Goal: Browse casually: Explore the website without a specific task or goal

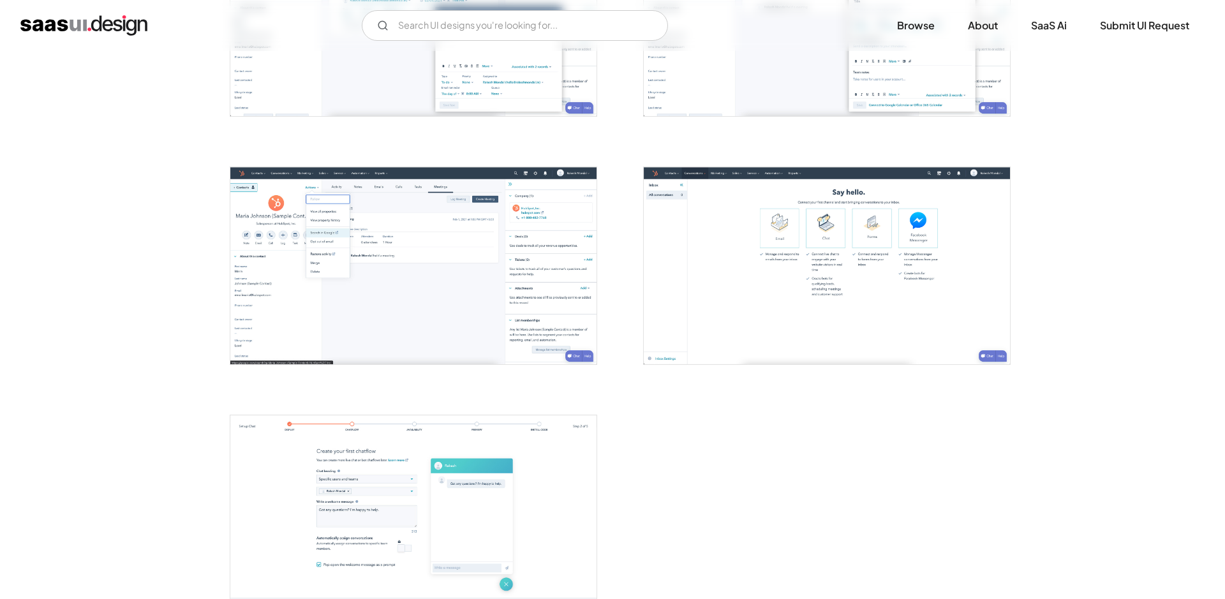
scroll to position [1605, 0]
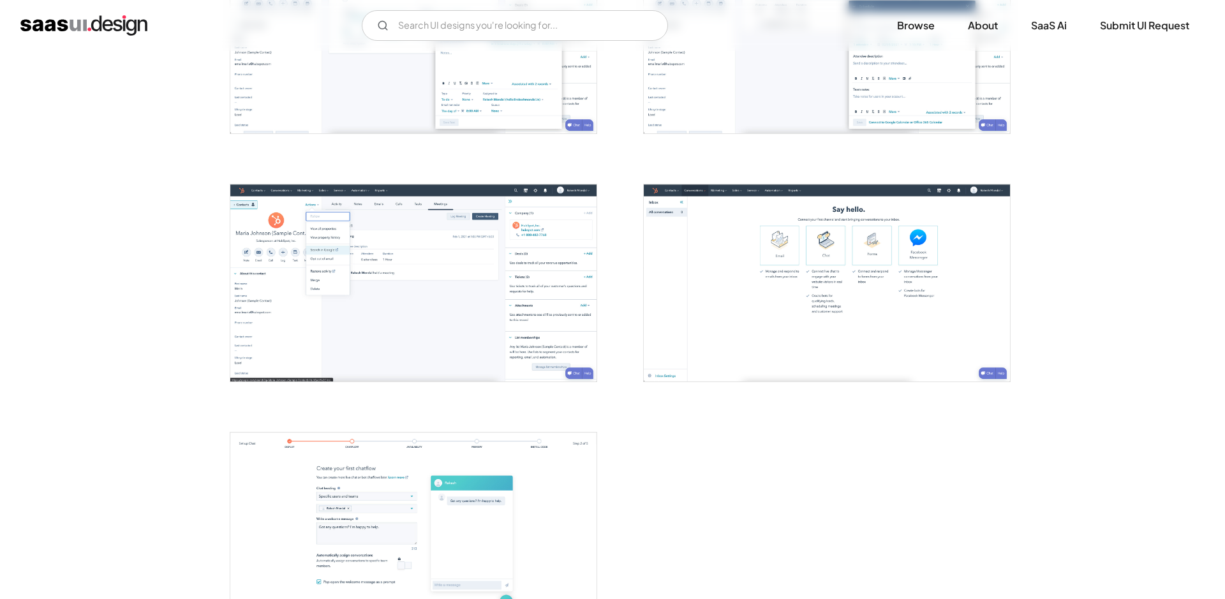
click at [906, 256] on img "open lightbox" at bounding box center [827, 282] width 366 height 197
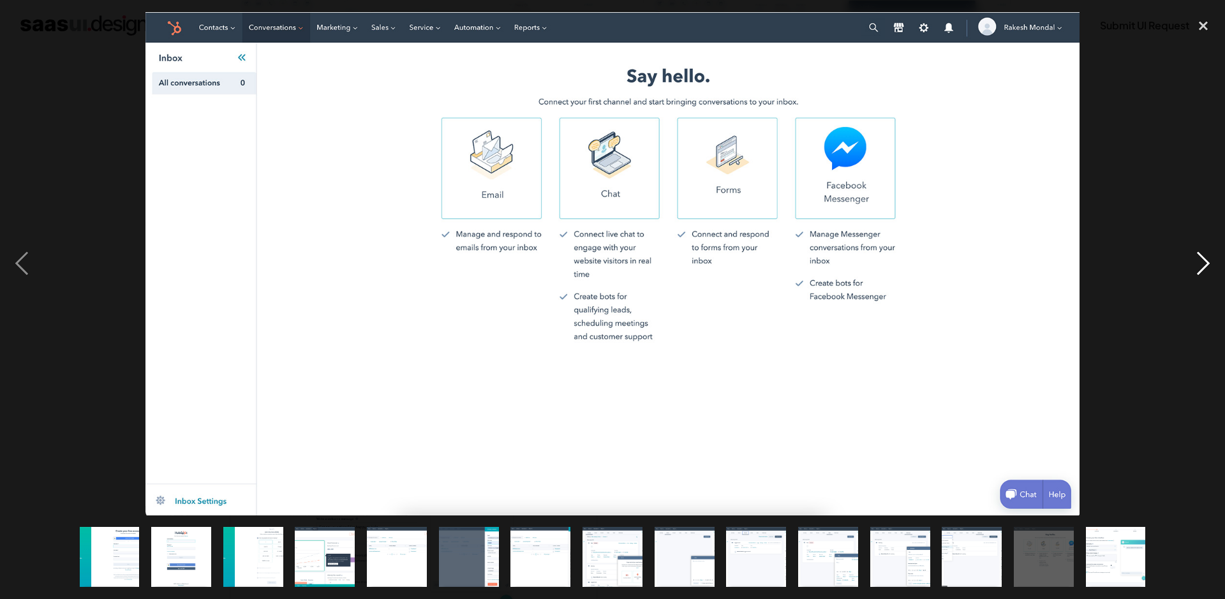
click at [1200, 261] on div "next image" at bounding box center [1202, 263] width 43 height 503
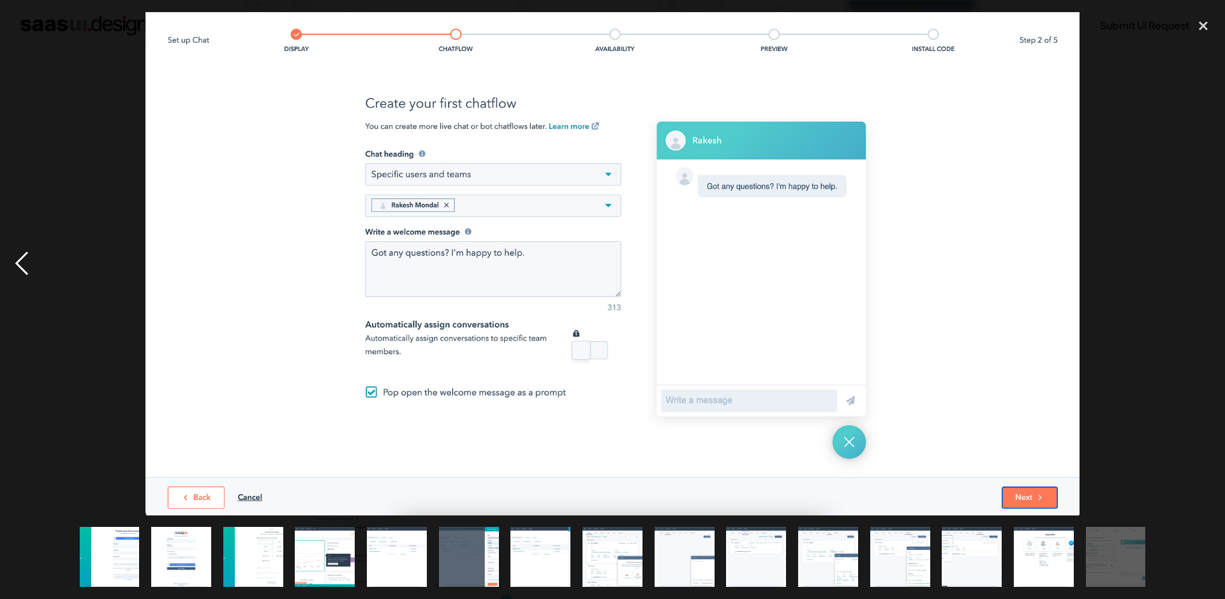
click at [22, 256] on div "previous image" at bounding box center [21, 263] width 43 height 503
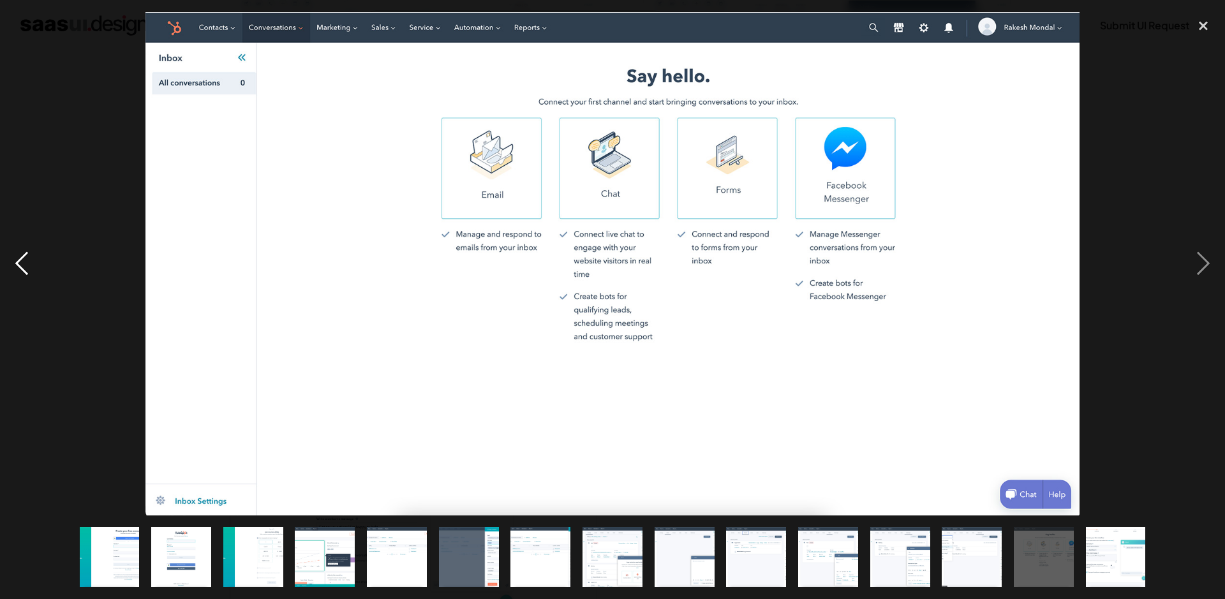
click at [22, 256] on div "previous image" at bounding box center [21, 263] width 43 height 503
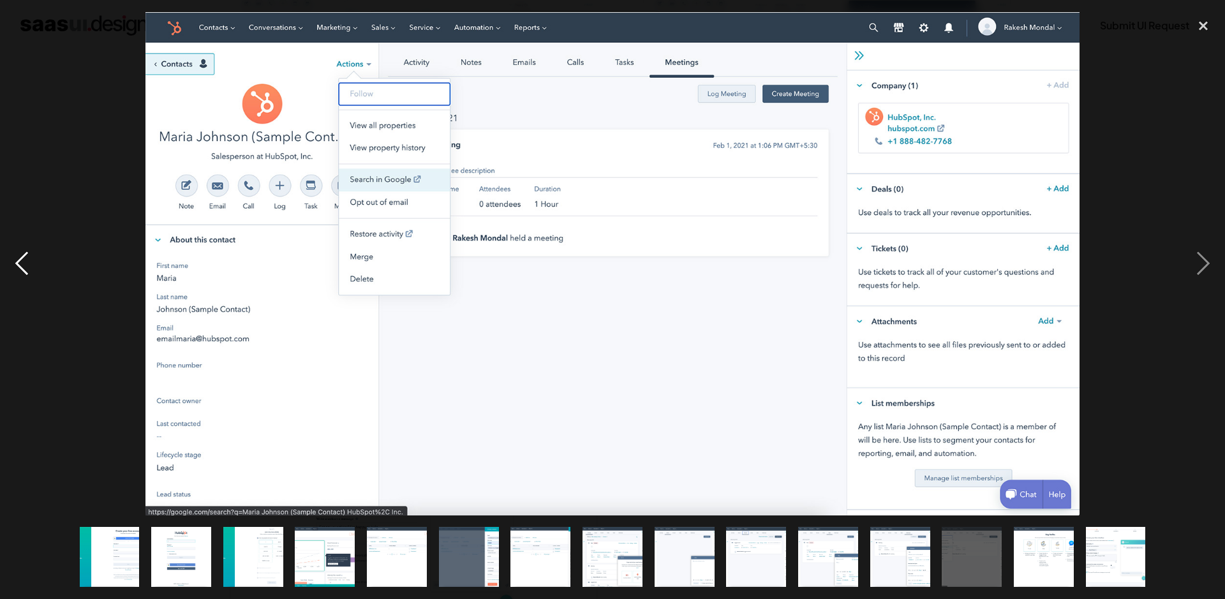
click at [22, 256] on div "previous image" at bounding box center [21, 263] width 43 height 503
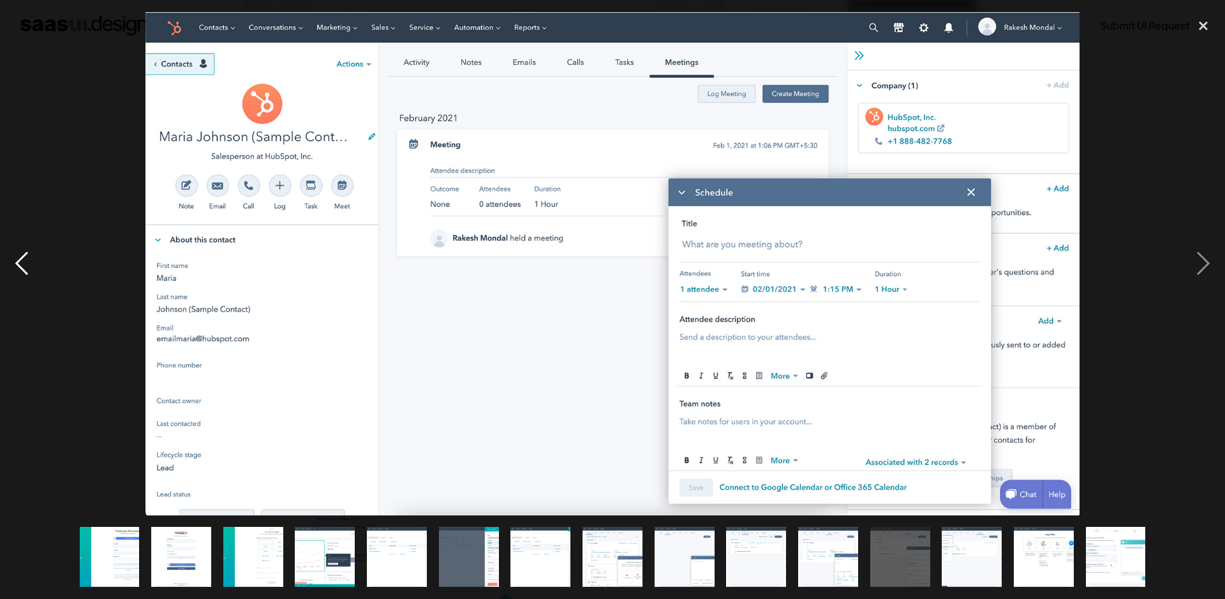
click at [22, 256] on div "previous image" at bounding box center [21, 263] width 43 height 503
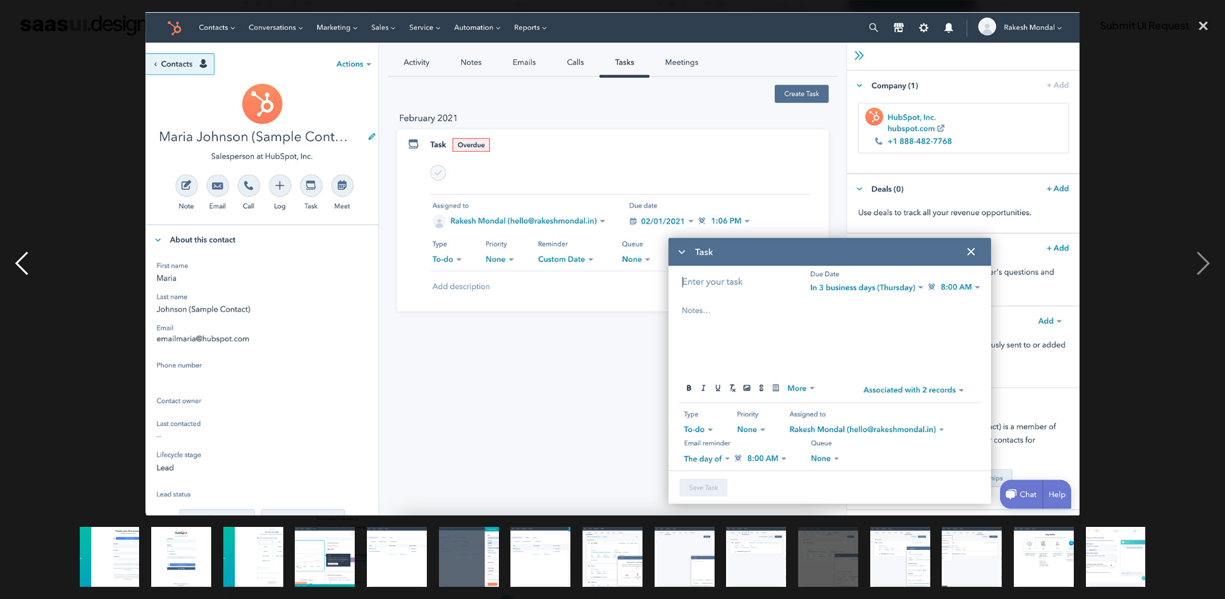
click at [22, 256] on div "previous image" at bounding box center [21, 263] width 43 height 503
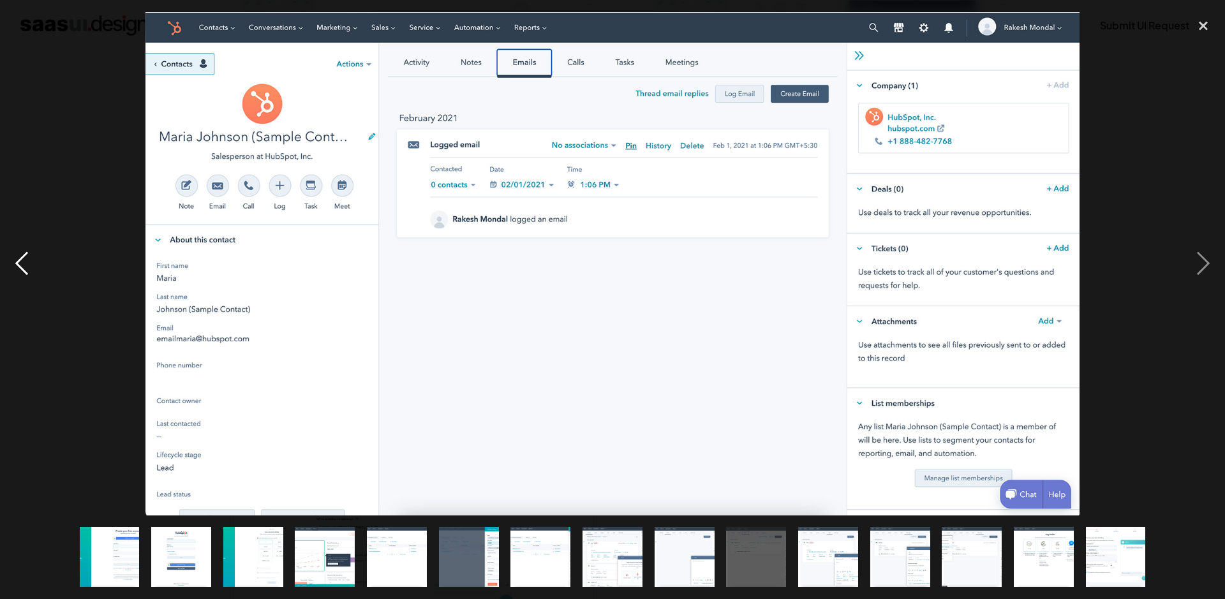
click at [22, 256] on div "previous image" at bounding box center [21, 263] width 43 height 503
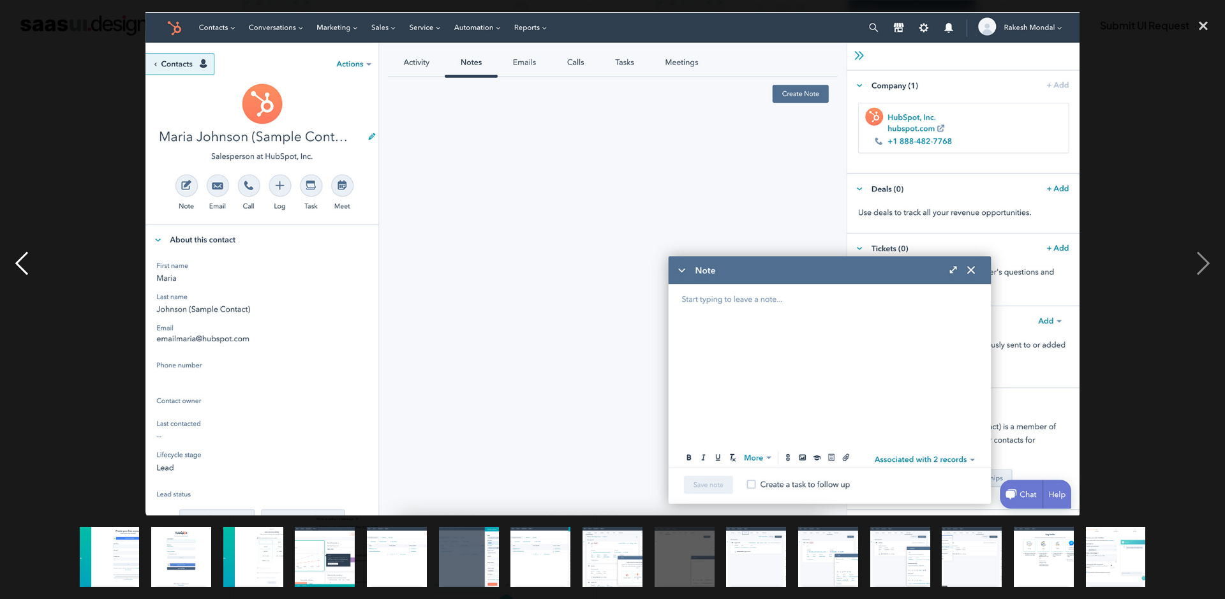
click at [22, 256] on div "previous image" at bounding box center [21, 263] width 43 height 503
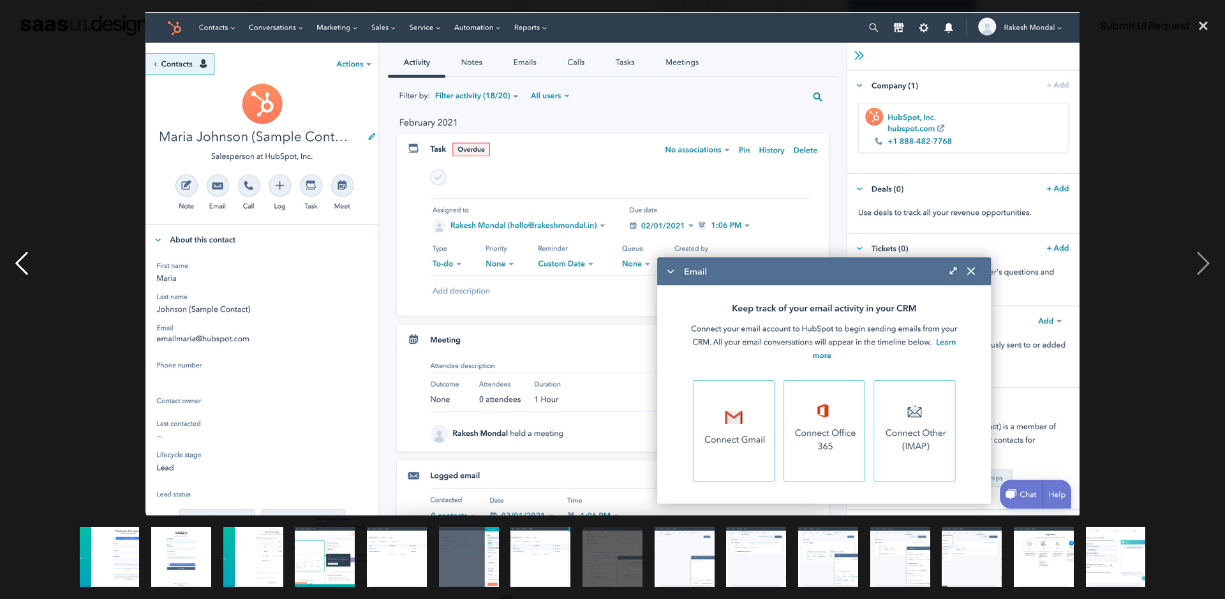
click at [22, 256] on div "previous image" at bounding box center [21, 263] width 43 height 503
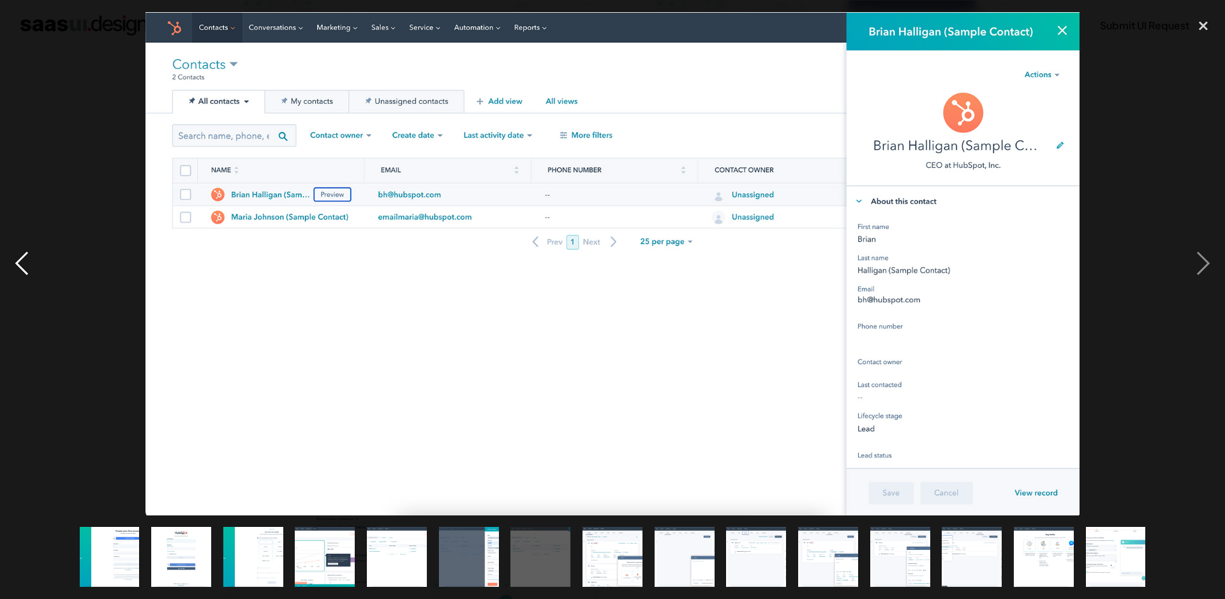
click at [22, 256] on div "previous image" at bounding box center [21, 263] width 43 height 503
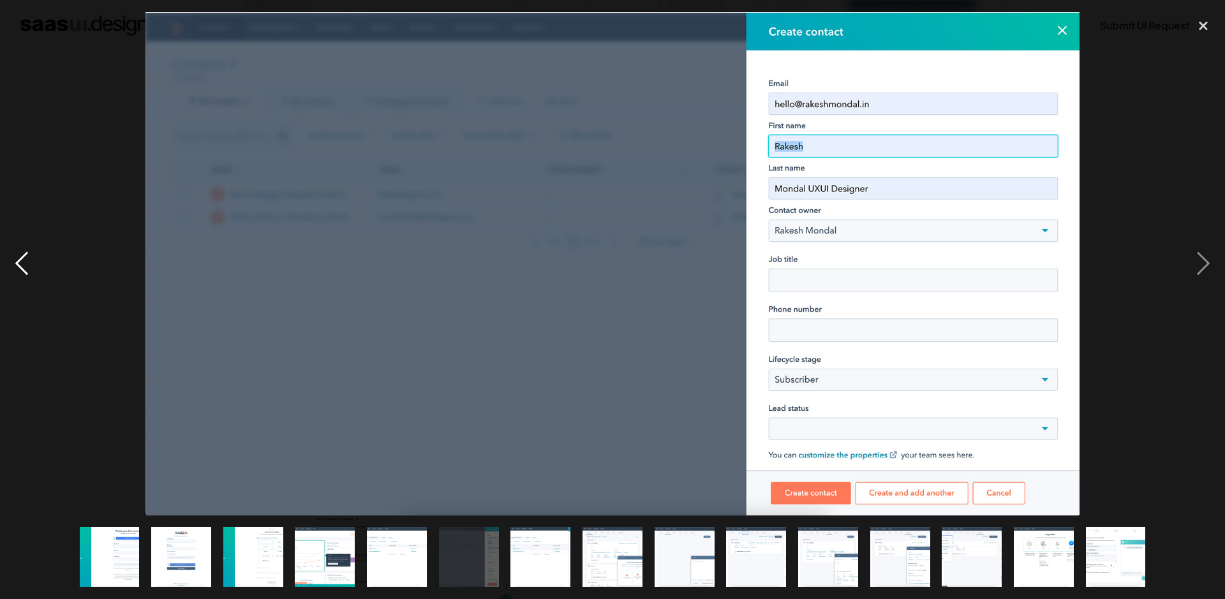
click at [22, 256] on div "previous image" at bounding box center [21, 263] width 43 height 503
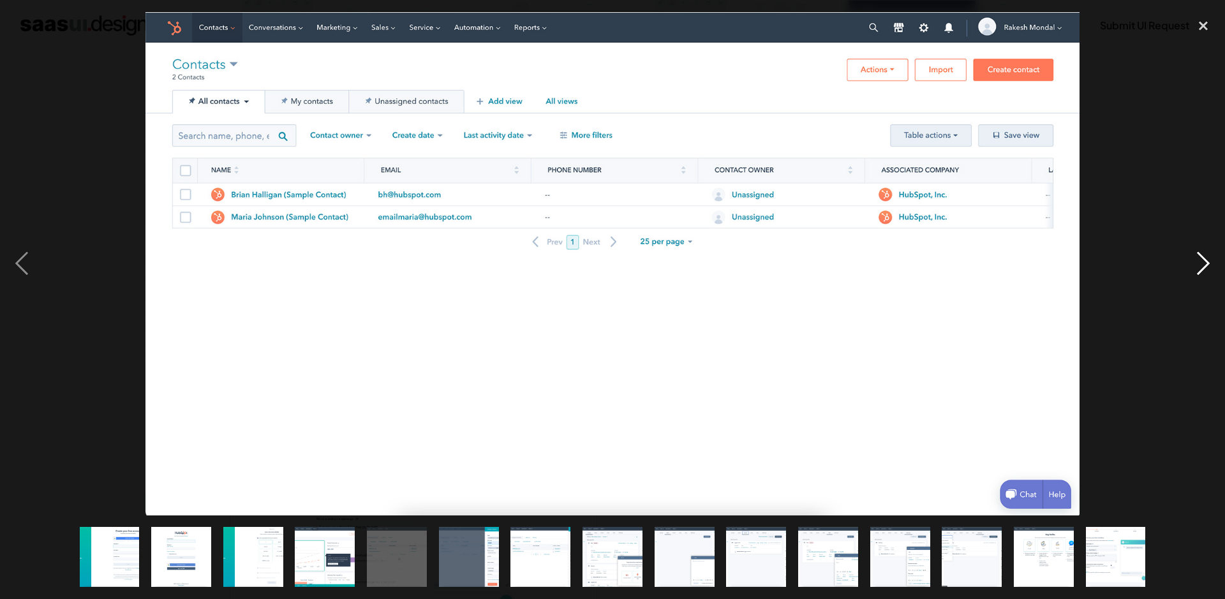
click at [1205, 269] on div "next image" at bounding box center [1202, 263] width 43 height 503
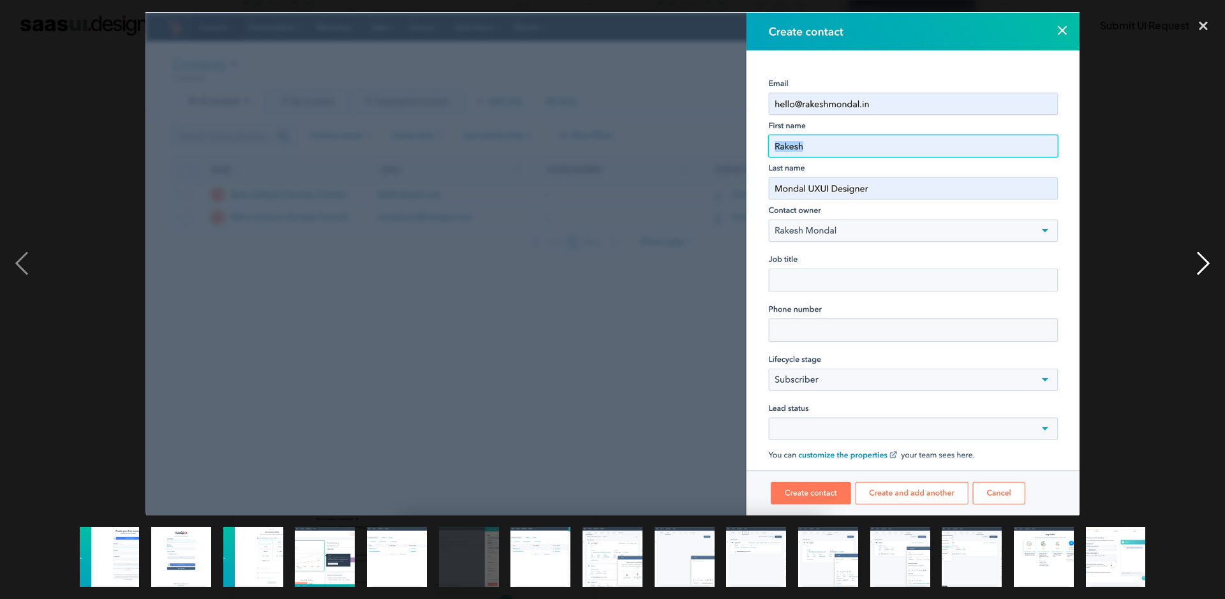
click at [1205, 269] on div "next image" at bounding box center [1202, 263] width 43 height 503
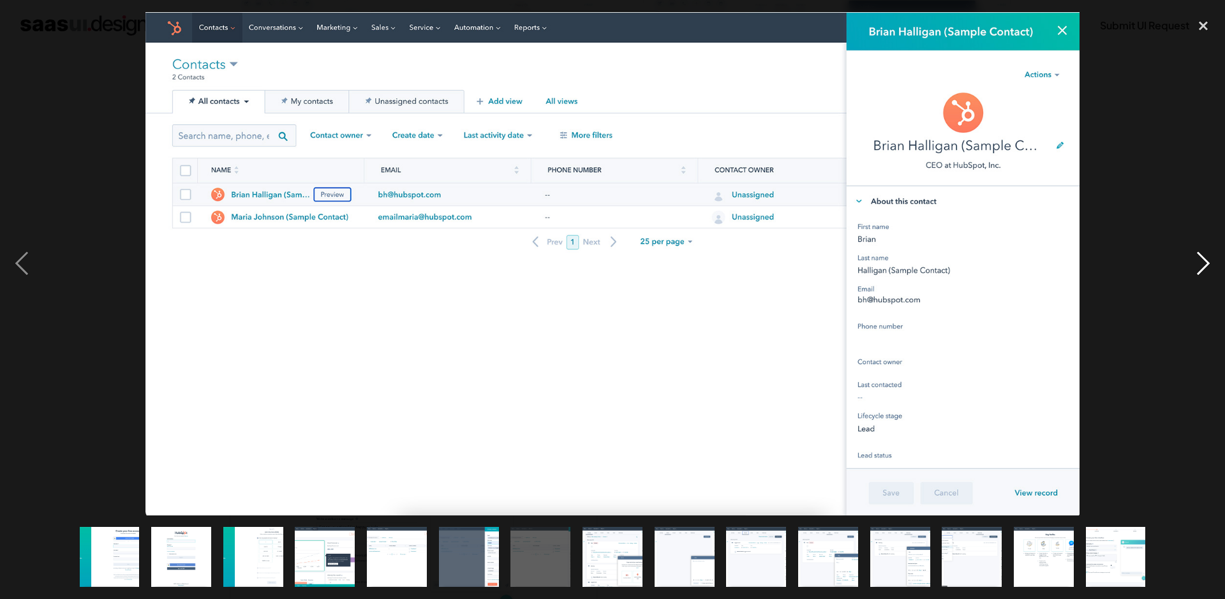
click at [1205, 269] on div "next image" at bounding box center [1202, 263] width 43 height 503
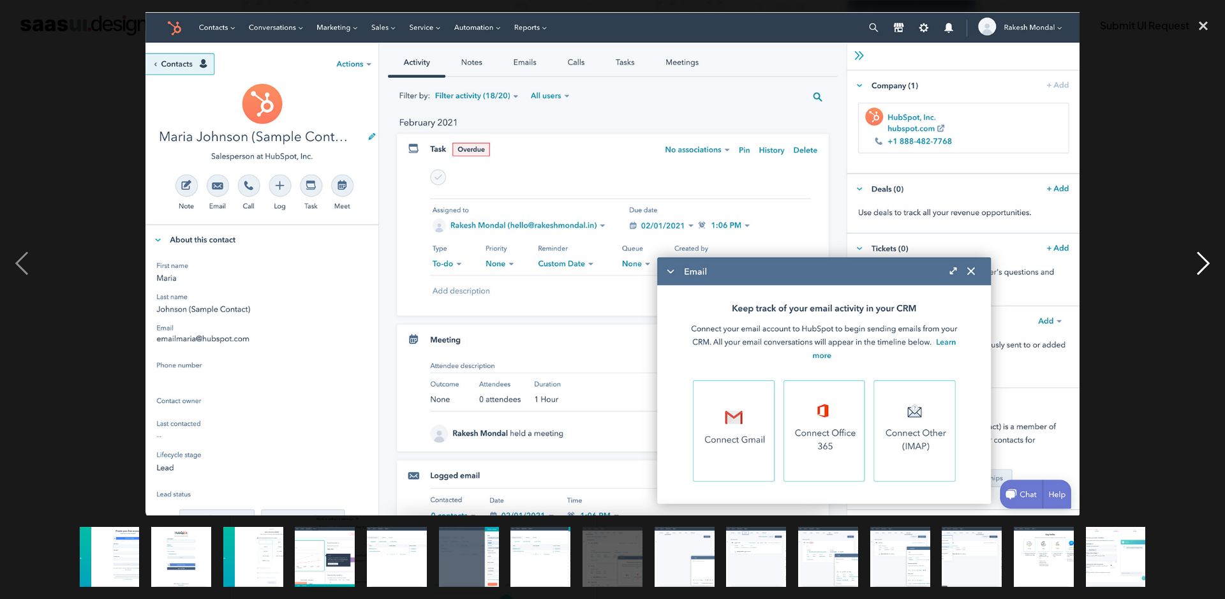
click at [1205, 269] on div "next image" at bounding box center [1202, 263] width 43 height 503
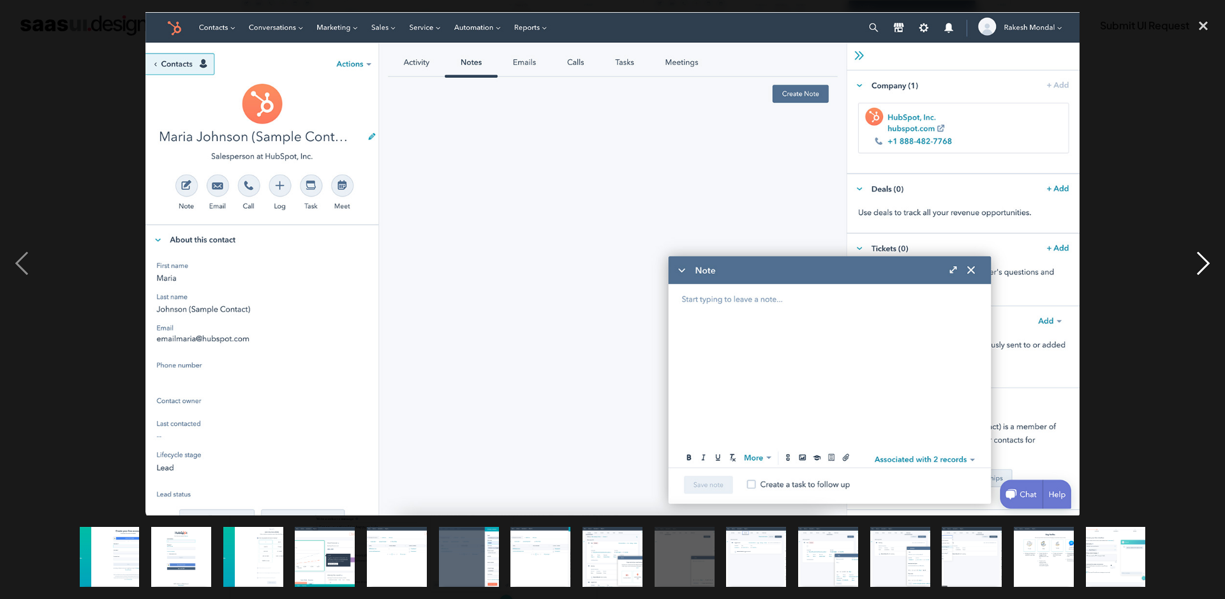
click at [1205, 269] on div "next image" at bounding box center [1202, 263] width 43 height 503
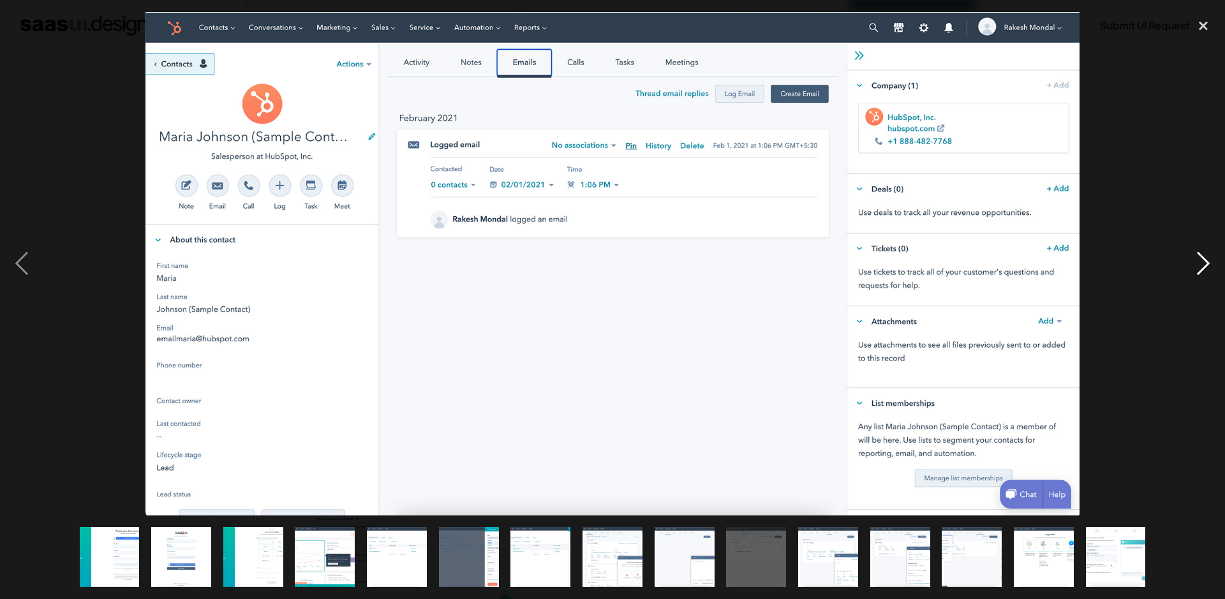
click at [1205, 269] on div "next image" at bounding box center [1202, 263] width 43 height 503
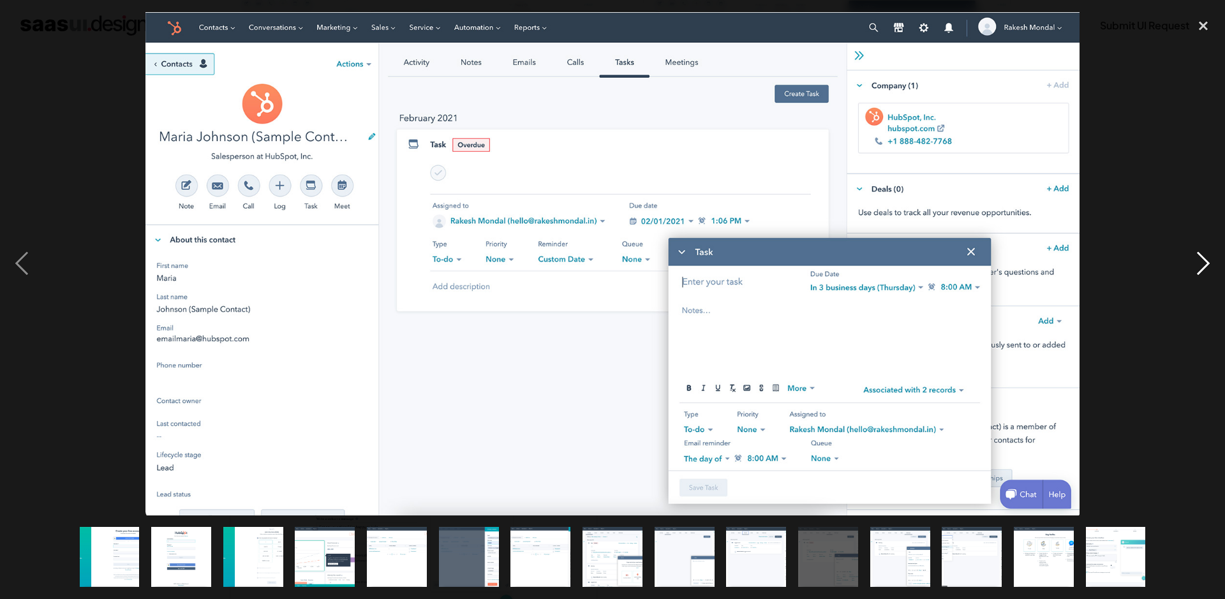
click at [1205, 269] on div "next image" at bounding box center [1202, 263] width 43 height 503
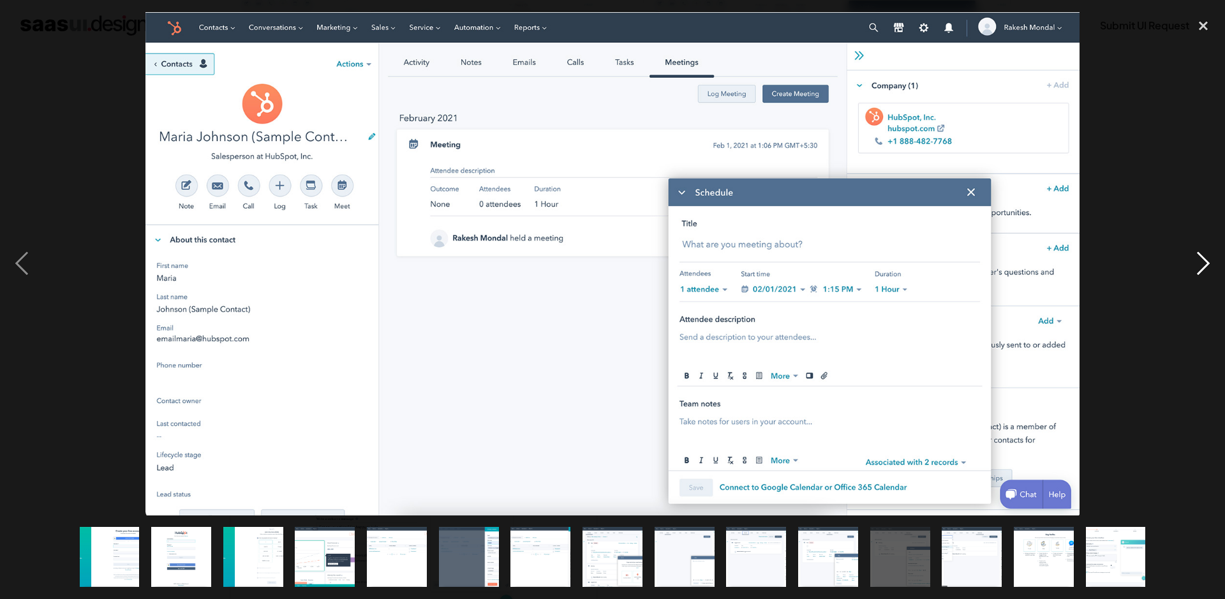
click at [1205, 269] on div "next image" at bounding box center [1202, 263] width 43 height 503
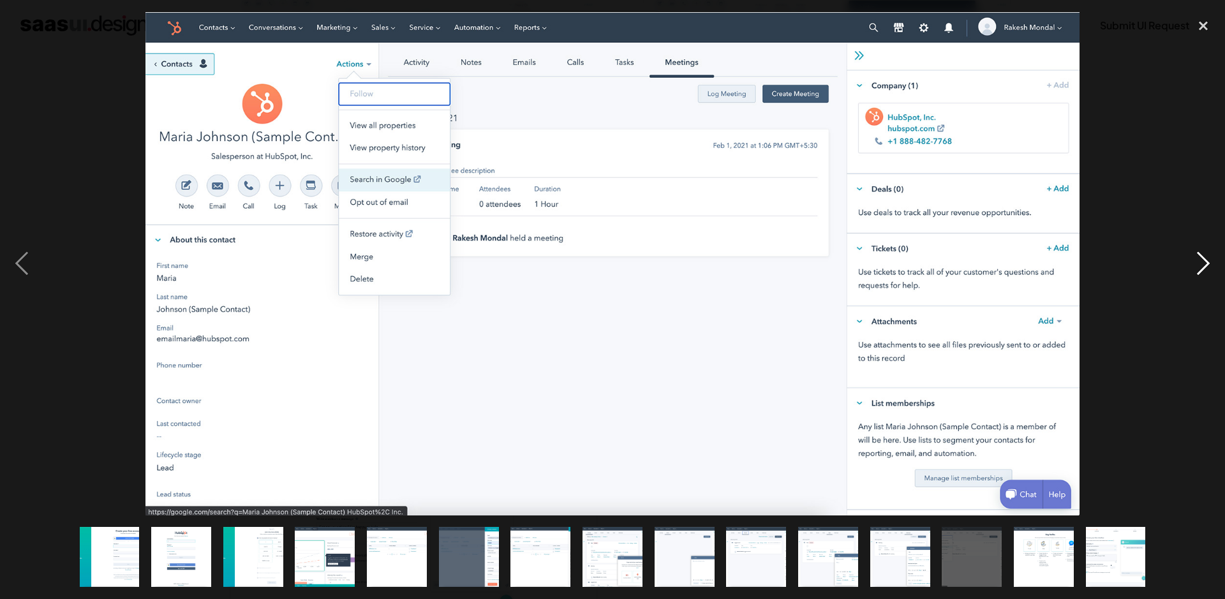
click at [1205, 269] on div "next image" at bounding box center [1202, 263] width 43 height 503
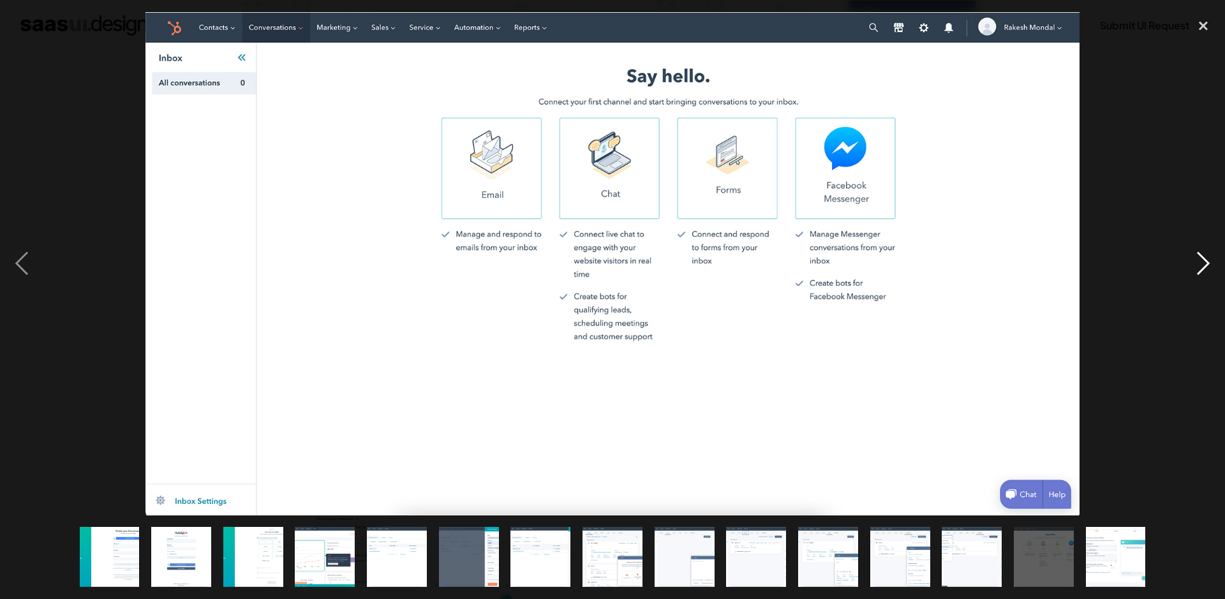
click at [1205, 269] on div "next image" at bounding box center [1202, 263] width 43 height 503
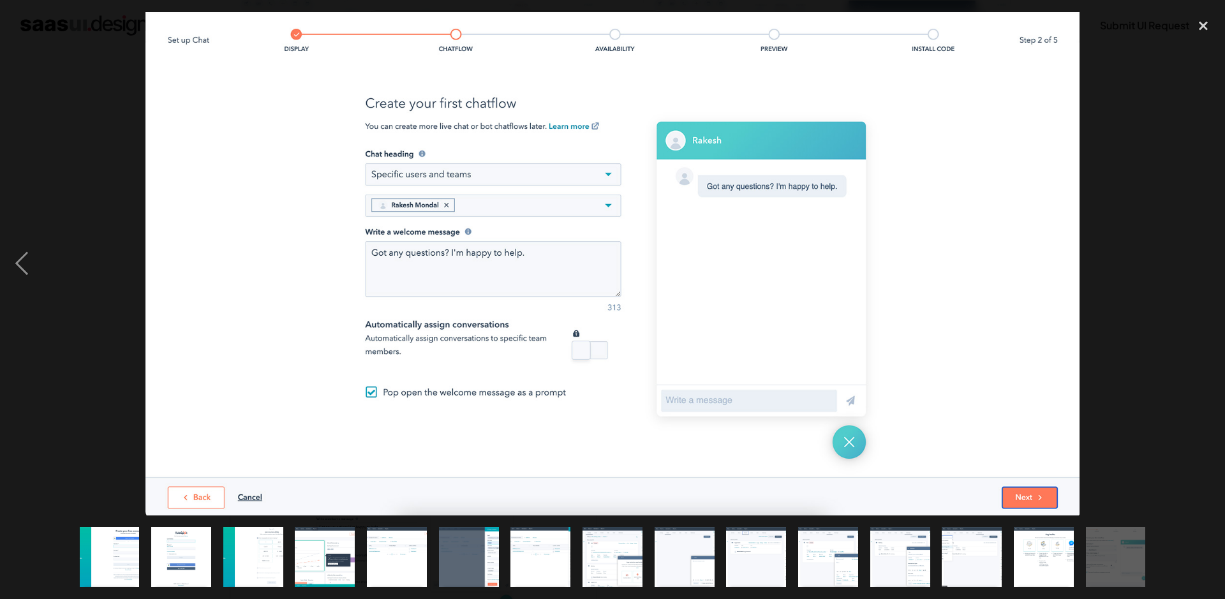
click at [1205, 269] on div "next image" at bounding box center [1202, 263] width 43 height 503
click at [1205, 27] on div "close lightbox" at bounding box center [1202, 26] width 43 height 28
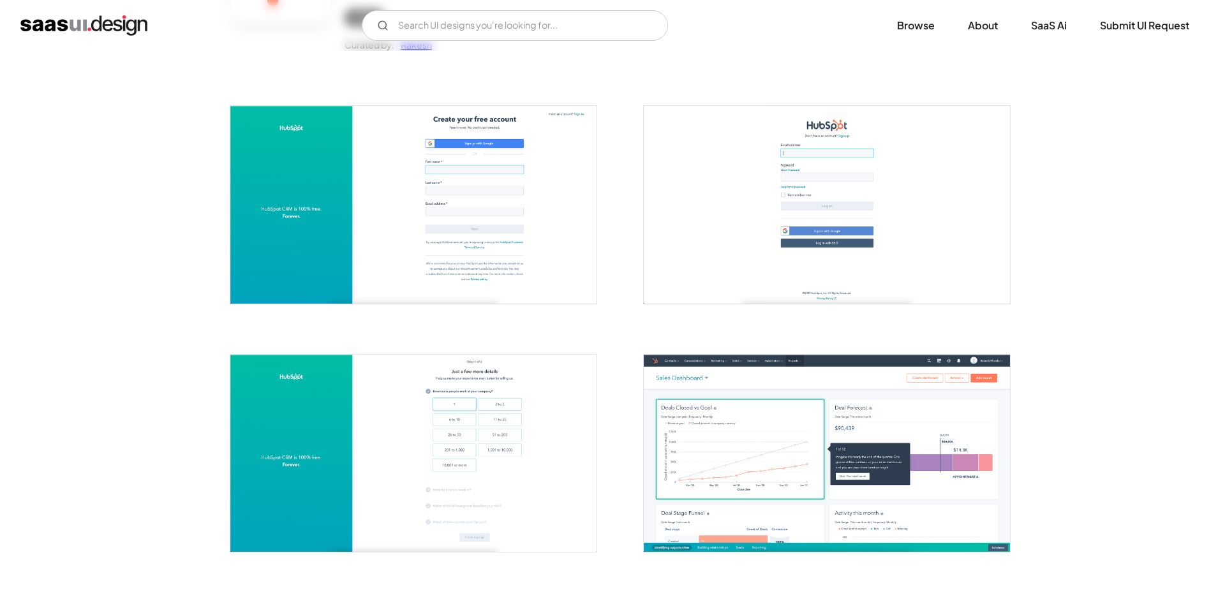
scroll to position [192, 0]
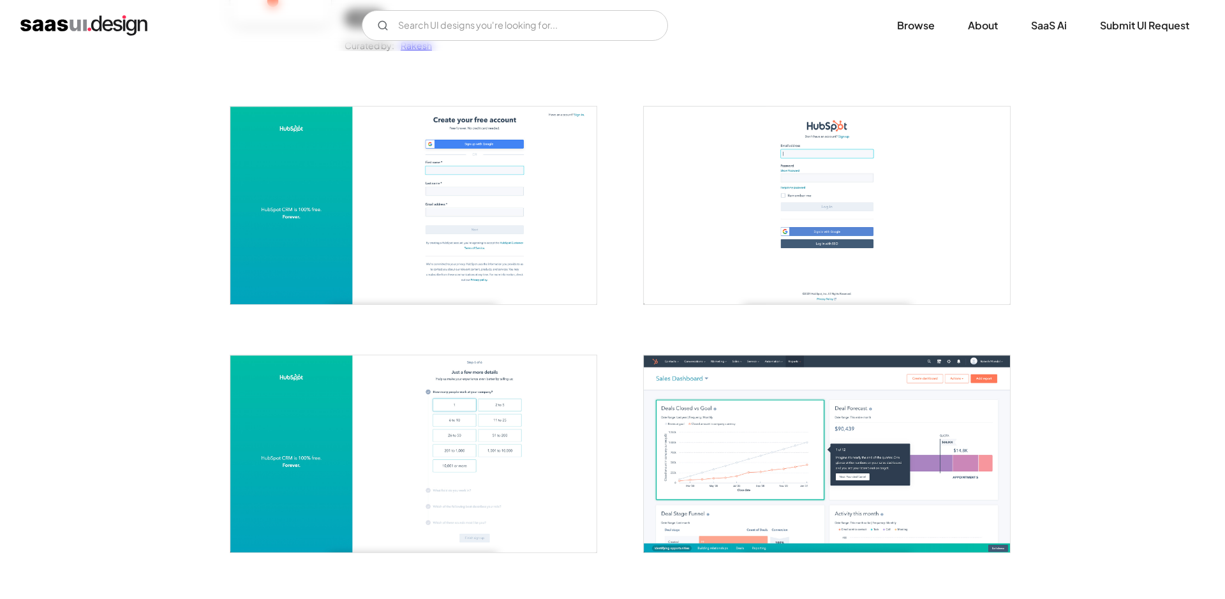
click at [467, 209] on img "open lightbox" at bounding box center [413, 205] width 366 height 197
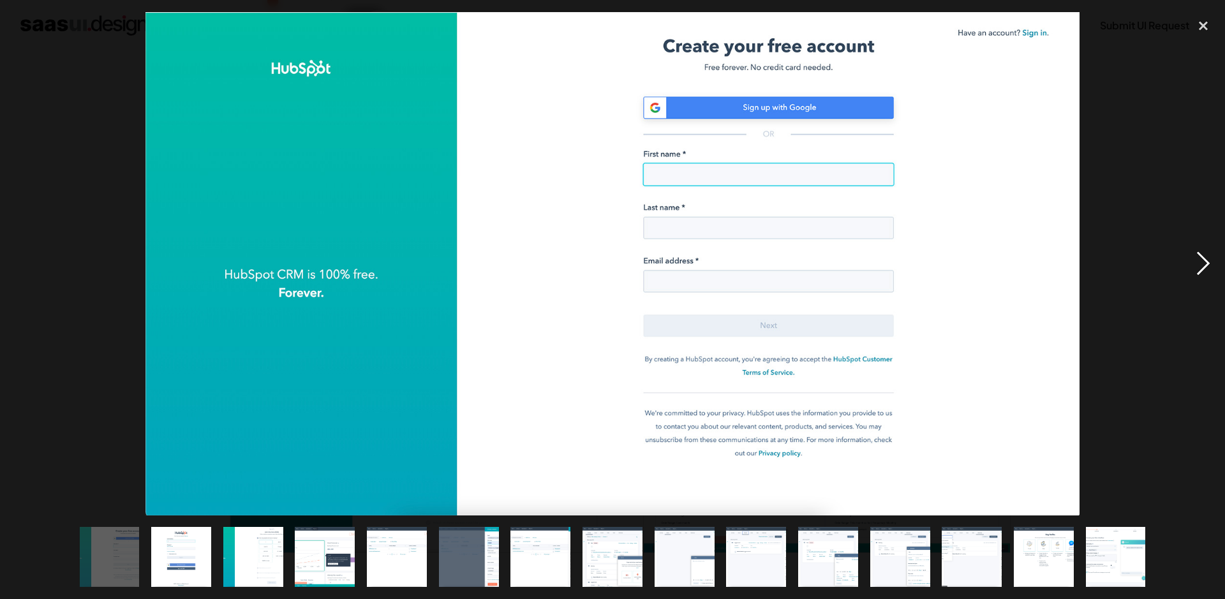
click at [1205, 260] on div "next image" at bounding box center [1202, 263] width 43 height 503
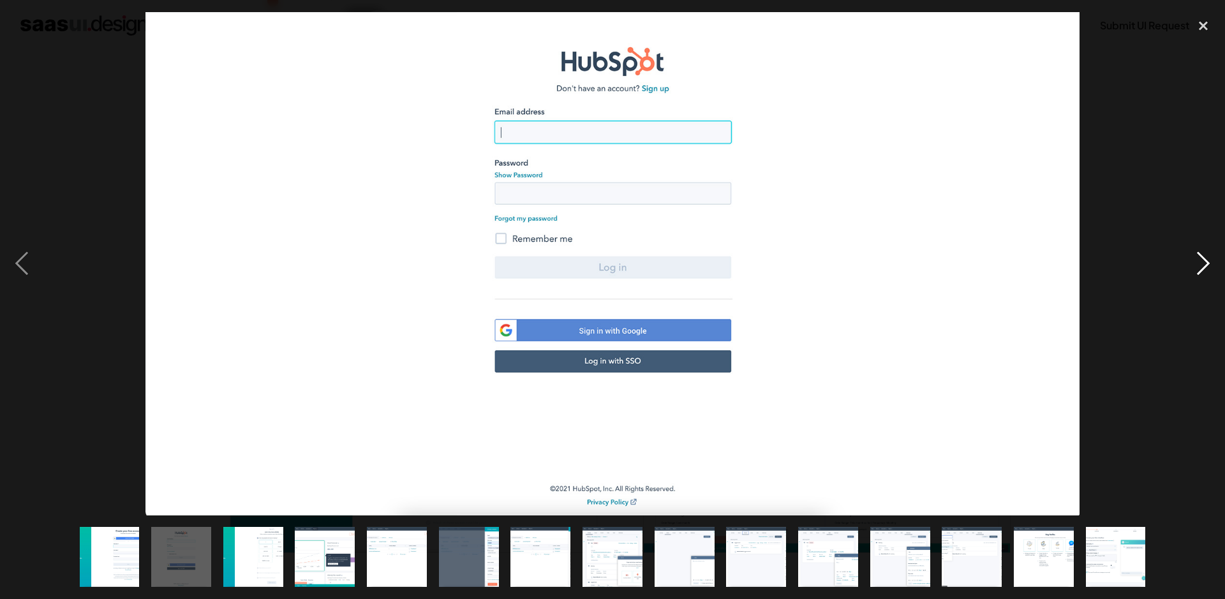
click at [1205, 260] on div "next image" at bounding box center [1202, 263] width 43 height 503
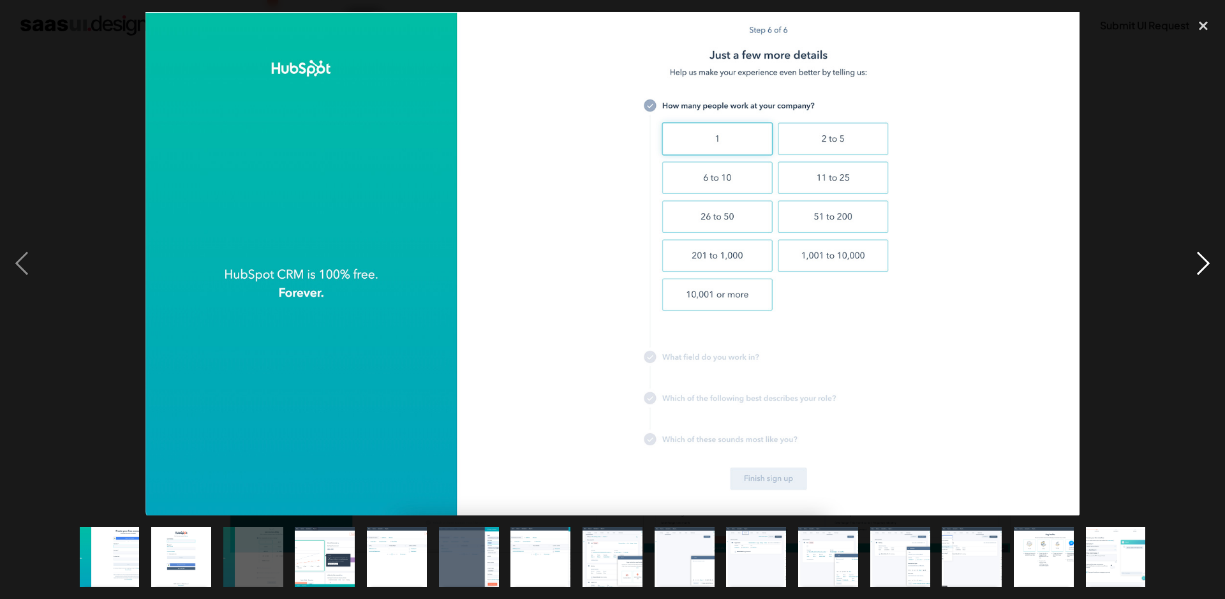
click at [1205, 260] on div "next image" at bounding box center [1202, 263] width 43 height 503
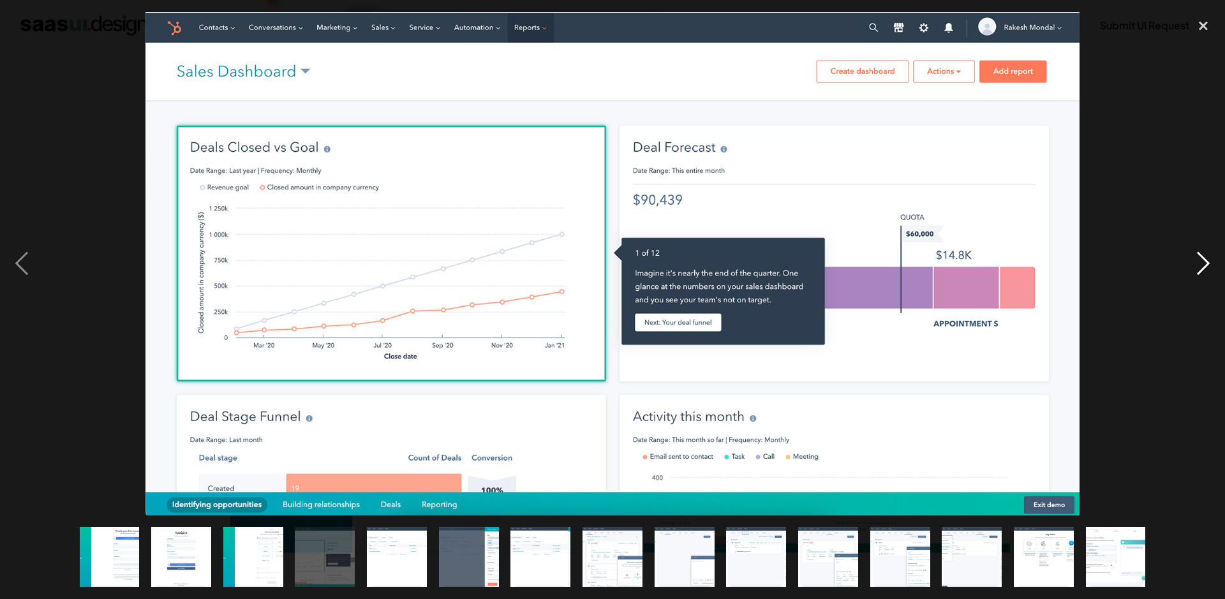
click at [1205, 260] on div "next image" at bounding box center [1202, 263] width 43 height 503
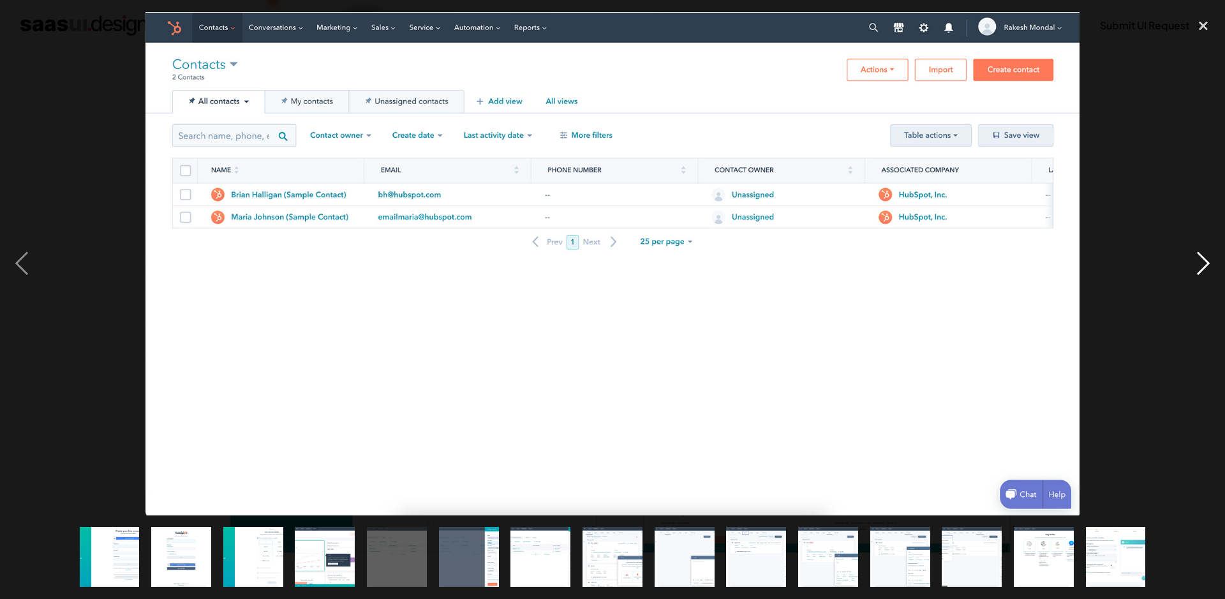
click at [1205, 260] on div "next image" at bounding box center [1202, 263] width 43 height 503
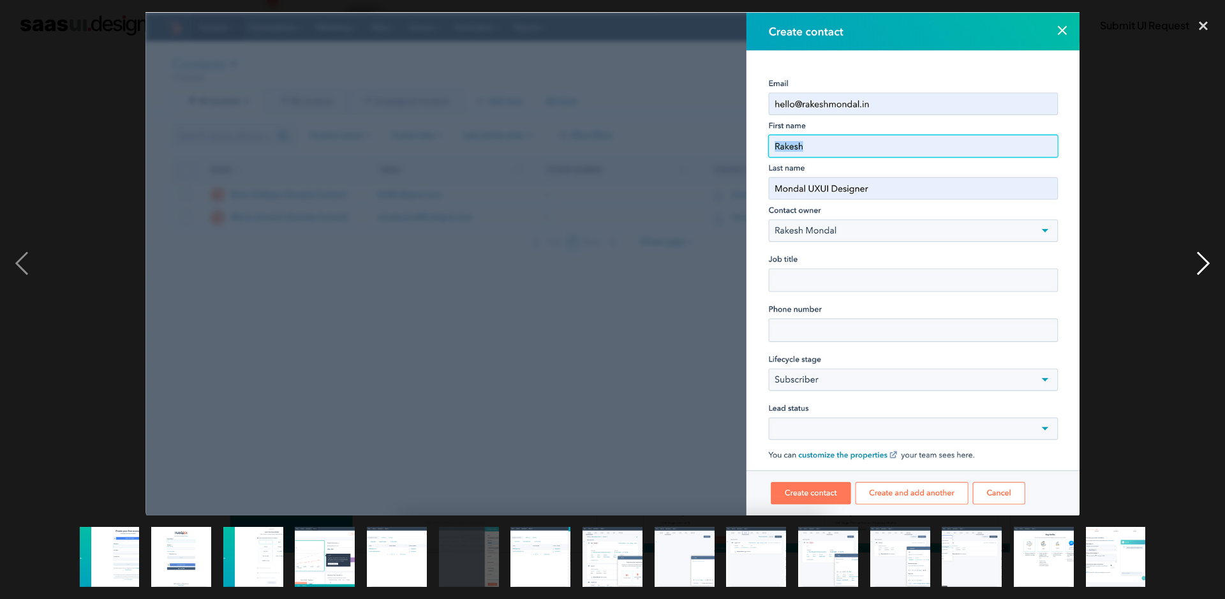
click at [1205, 260] on div "next image" at bounding box center [1202, 263] width 43 height 503
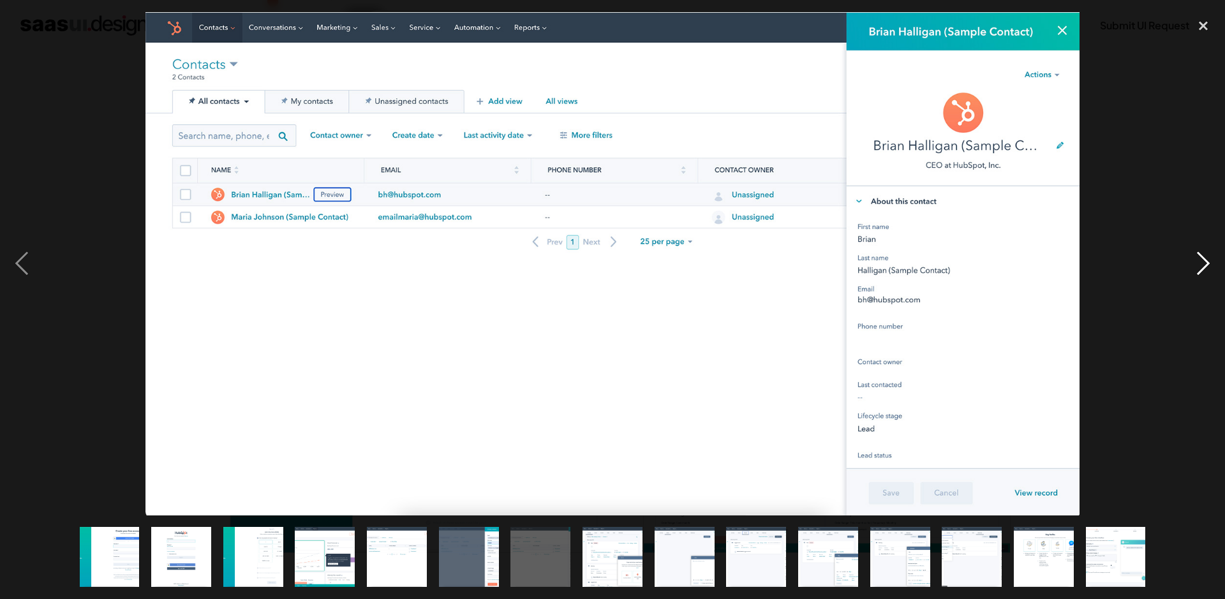
click at [1205, 260] on div "next image" at bounding box center [1202, 263] width 43 height 503
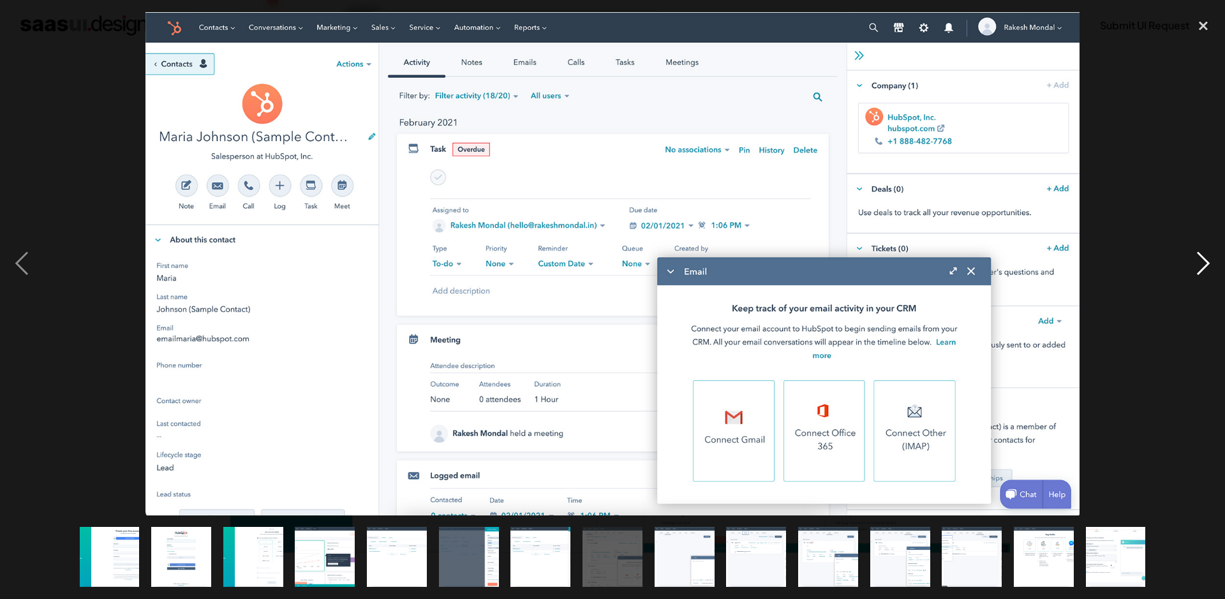
click at [1205, 260] on div "next image" at bounding box center [1202, 263] width 43 height 503
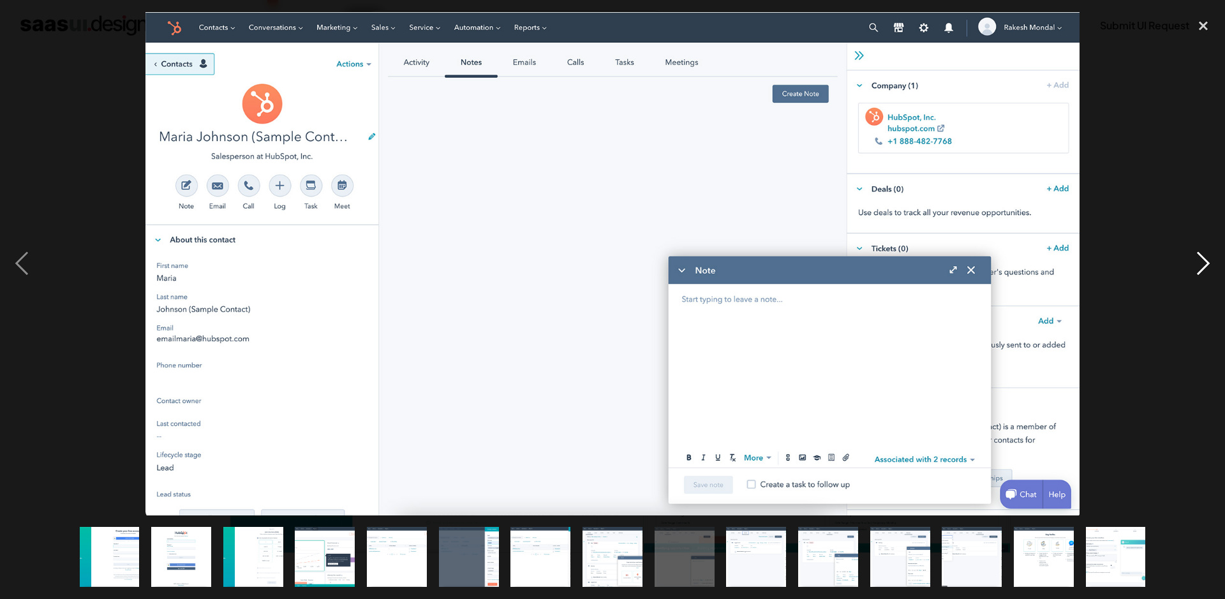
click at [1205, 260] on div "next image" at bounding box center [1202, 263] width 43 height 503
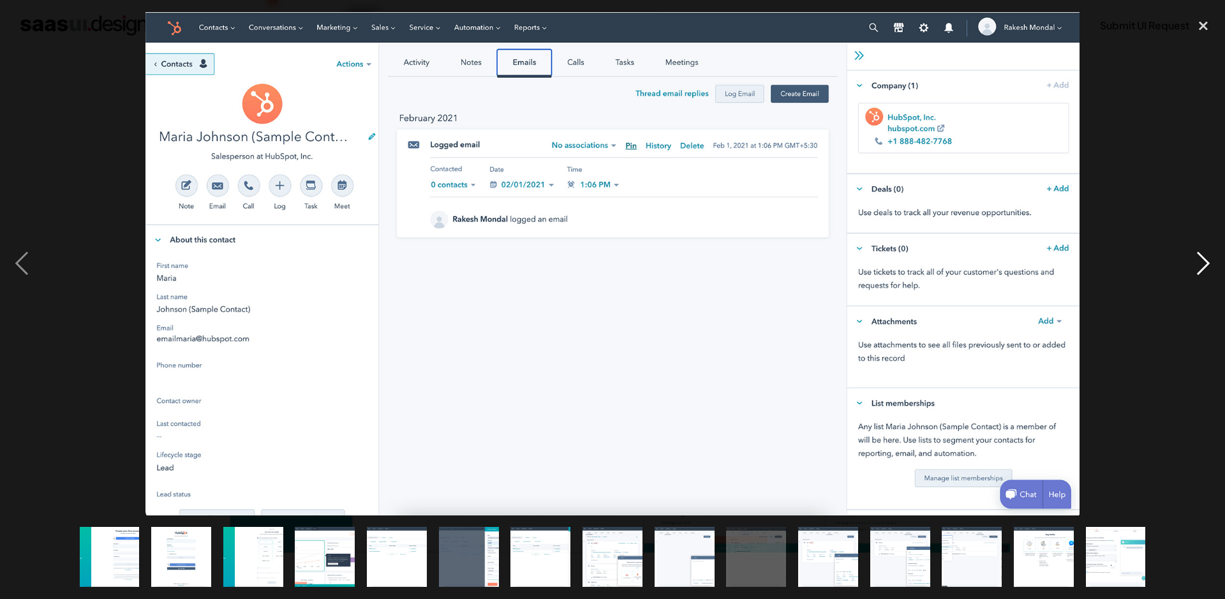
click at [1205, 260] on div "next image" at bounding box center [1202, 263] width 43 height 503
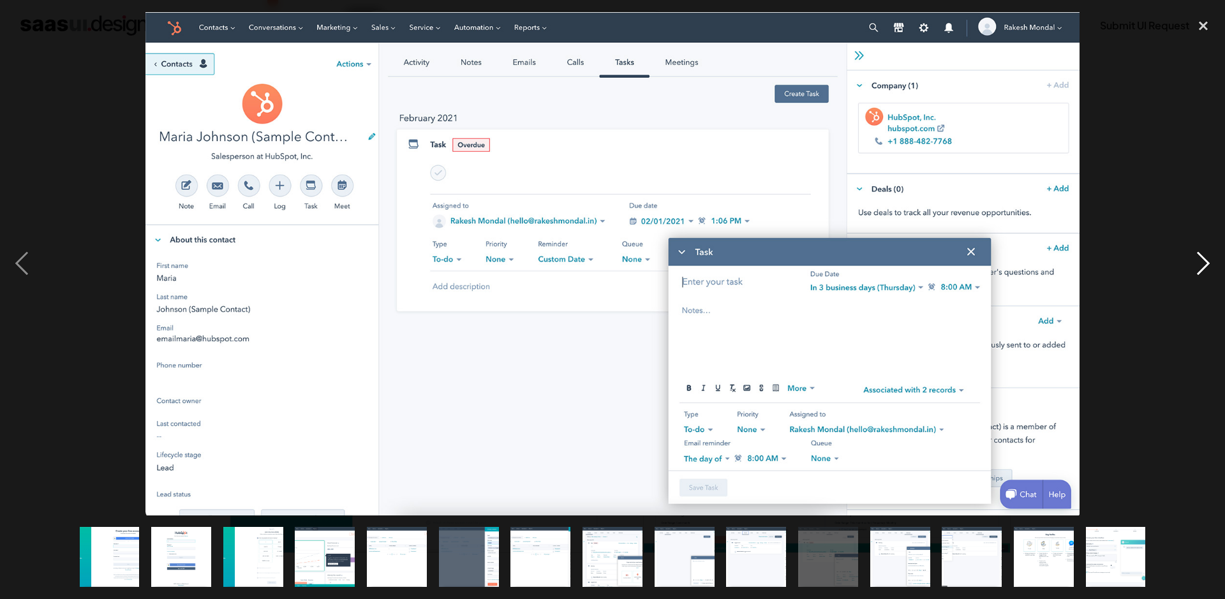
click at [1205, 260] on div "next image" at bounding box center [1202, 263] width 43 height 503
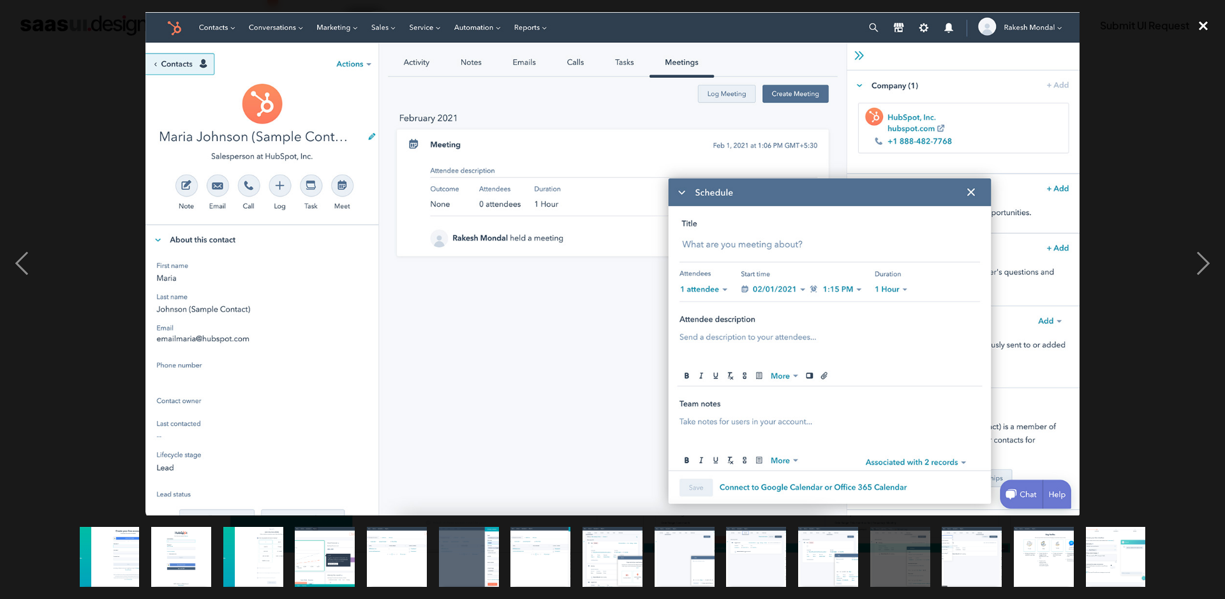
click at [1200, 28] on div "close lightbox" at bounding box center [1202, 26] width 43 height 28
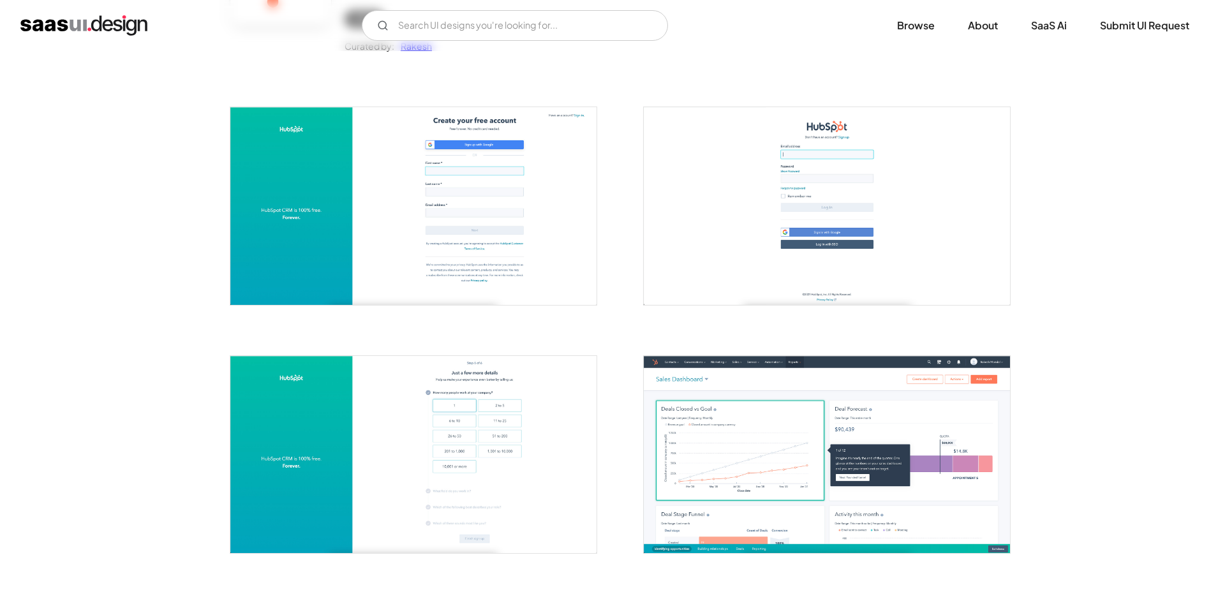
scroll to position [0, 0]
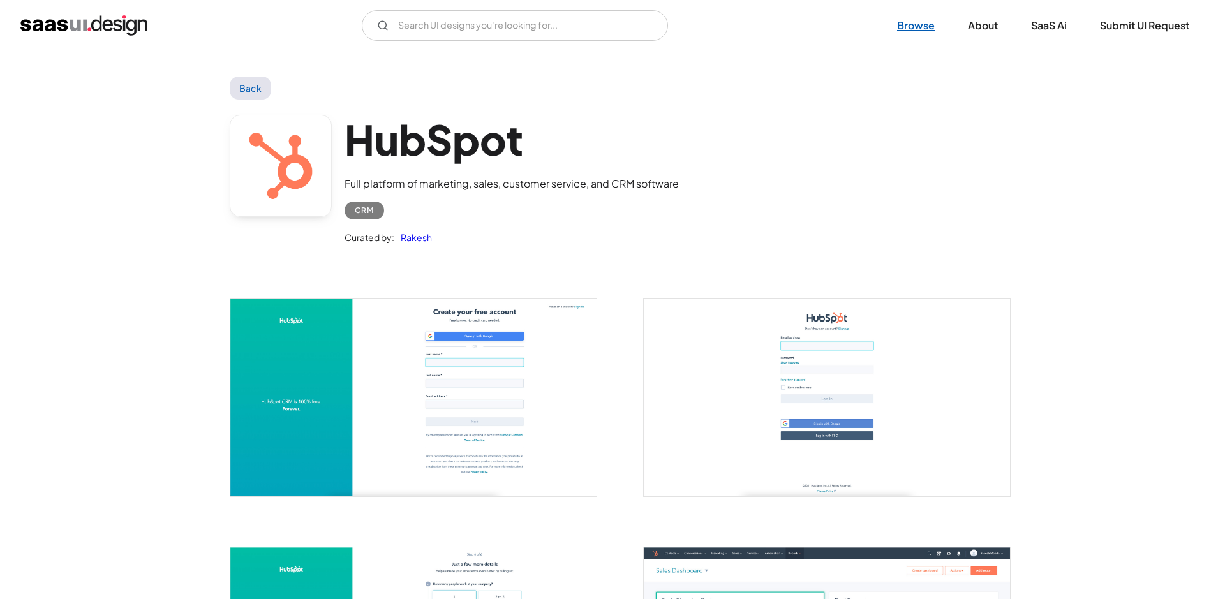
click at [915, 24] on link "Browse" at bounding box center [915, 25] width 68 height 28
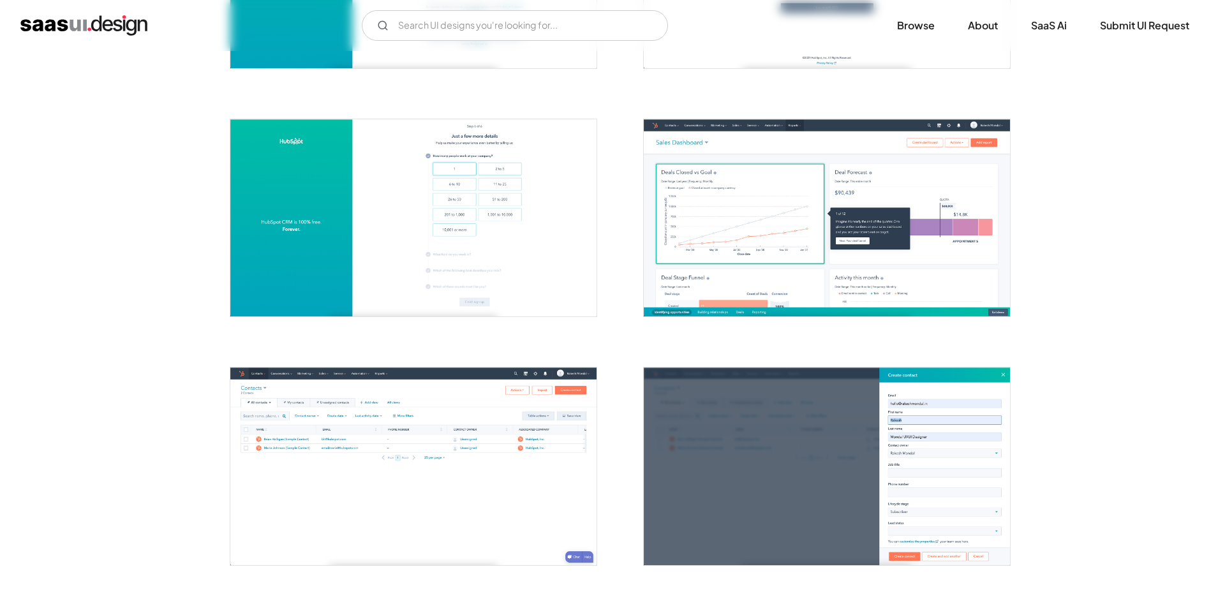
scroll to position [434, 0]
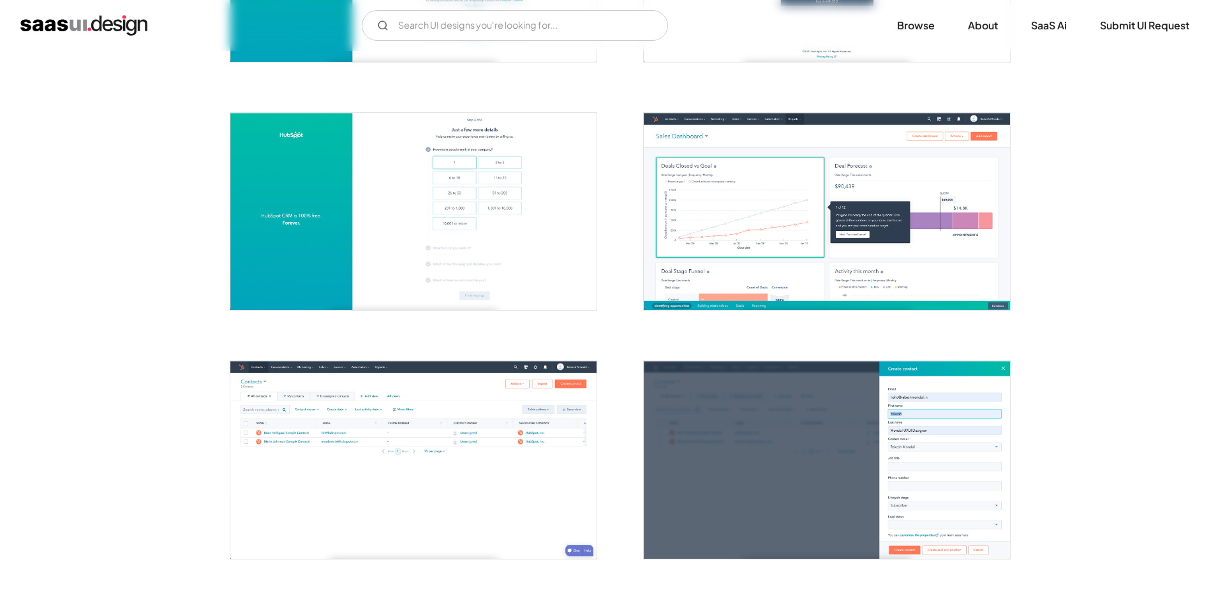
click at [422, 385] on img "open lightbox" at bounding box center [413, 459] width 366 height 197
